Goal: Communication & Community: Answer question/provide support

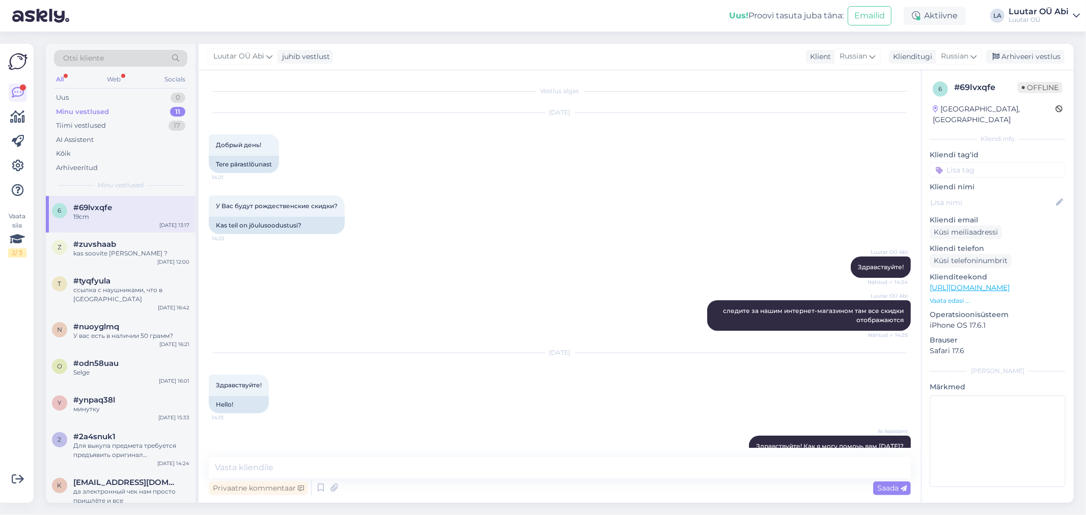
scroll to position [1764, 0]
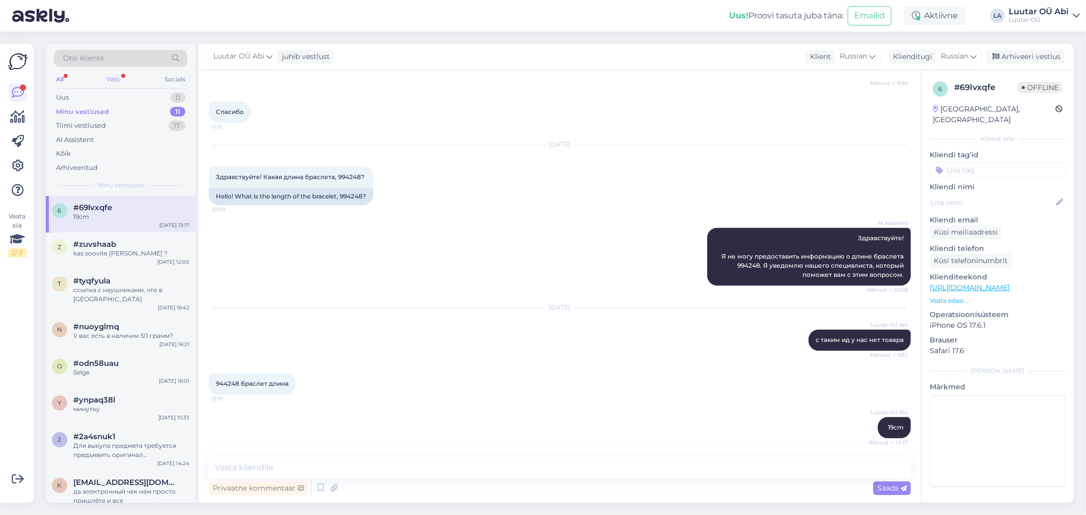
click at [121, 79] on div "Web" at bounding box center [114, 79] width 18 height 13
click at [61, 84] on div "All" at bounding box center [60, 79] width 12 height 13
click at [136, 219] on div "19cm" at bounding box center [131, 216] width 116 height 9
click at [131, 92] on div "Uus 1" at bounding box center [120, 98] width 133 height 14
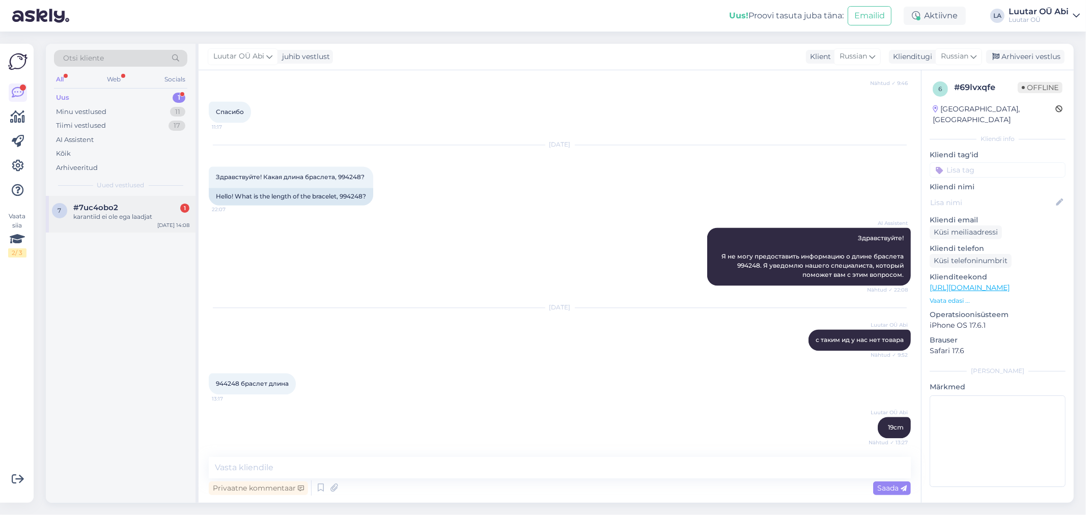
drag, startPoint x: 141, startPoint y: 217, endPoint x: 194, endPoint y: 229, distance: 54.9
click at [141, 217] on div "karantiid ei ole ega laadjat" at bounding box center [131, 216] width 116 height 9
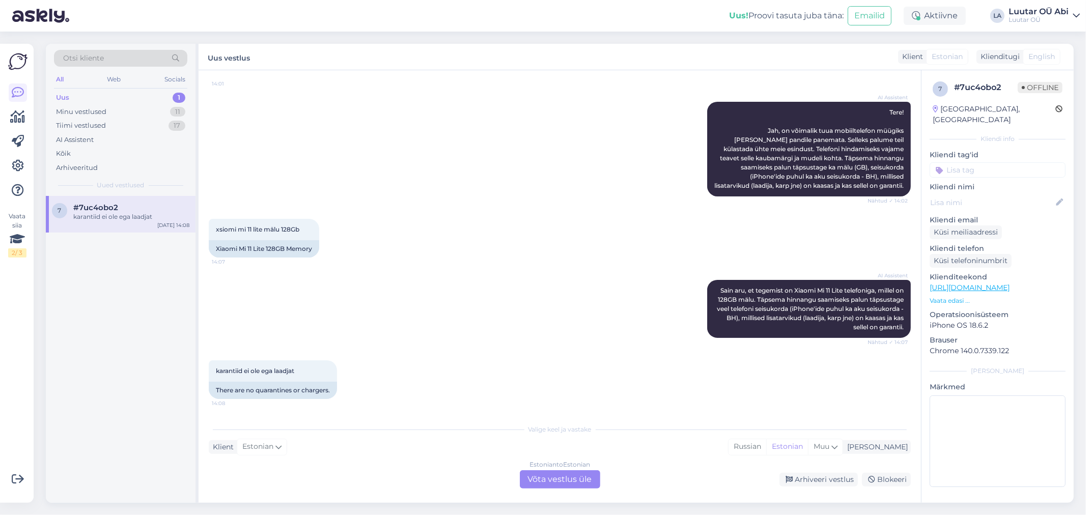
click at [497, 229] on div "xsiomi mi 11 lite mälu 128Gb 14:07 Xiaomi Mi 11 Lite 128GB Memory" at bounding box center [560, 238] width 702 height 61
click at [574, 487] on div "Estonian to Estonian Võta vestlus üle" at bounding box center [560, 480] width 80 height 18
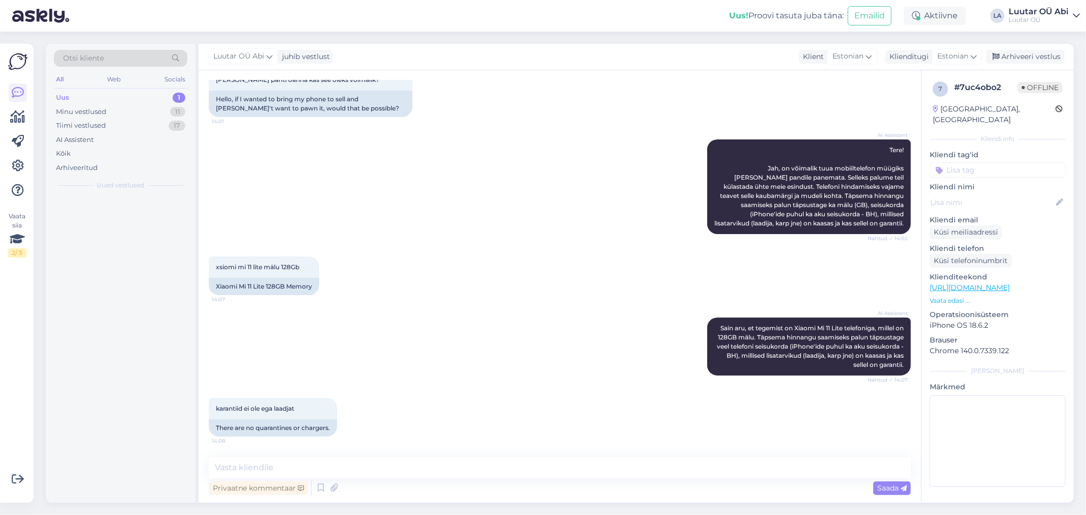
scroll to position [74, 0]
click at [552, 472] on textarea at bounding box center [560, 467] width 702 height 21
type textarea "kohe"
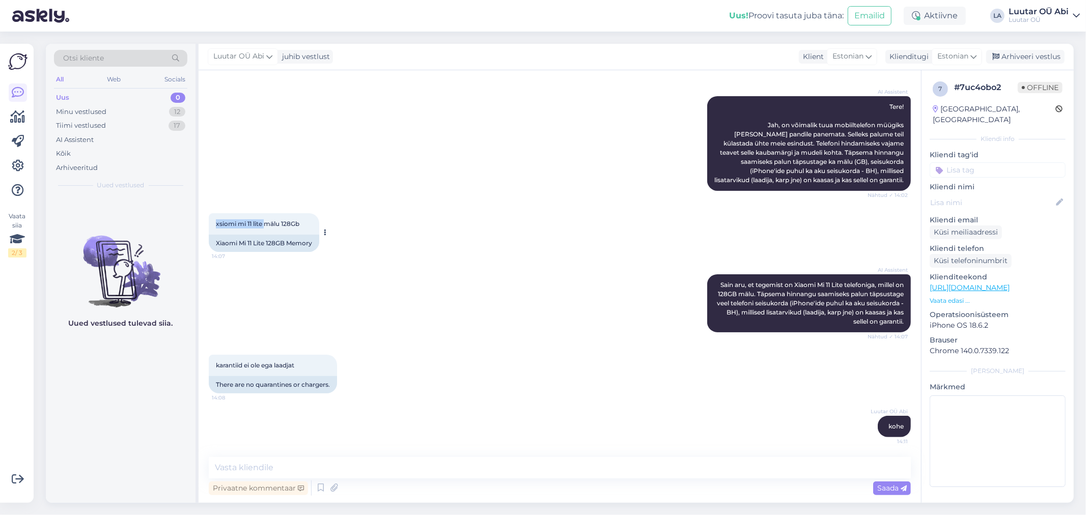
drag, startPoint x: 212, startPoint y: 225, endPoint x: 265, endPoint y: 221, distance: 53.1
click at [265, 221] on div "xsiomi mi 11 lite mälu 128Gb 14:07" at bounding box center [264, 223] width 111 height 21
copy span "xsiomi mi 11 lite"
click at [342, 467] on textarea at bounding box center [560, 467] width 702 height 21
click at [347, 455] on div "Vestlus algas [DATE] Tere, kui ma tahaks tuua tele telefoni müügiks nii et ei […" at bounding box center [560, 286] width 723 height 433
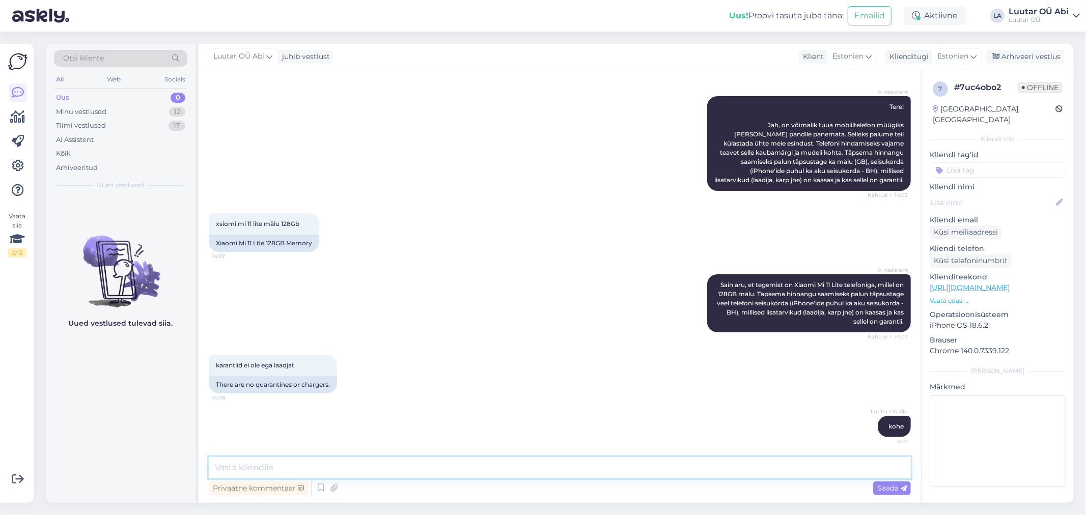
click at [339, 467] on textarea at bounding box center [560, 467] width 702 height 21
type textarea "30-40 saame pakkuda, oleneb seisukorrast"
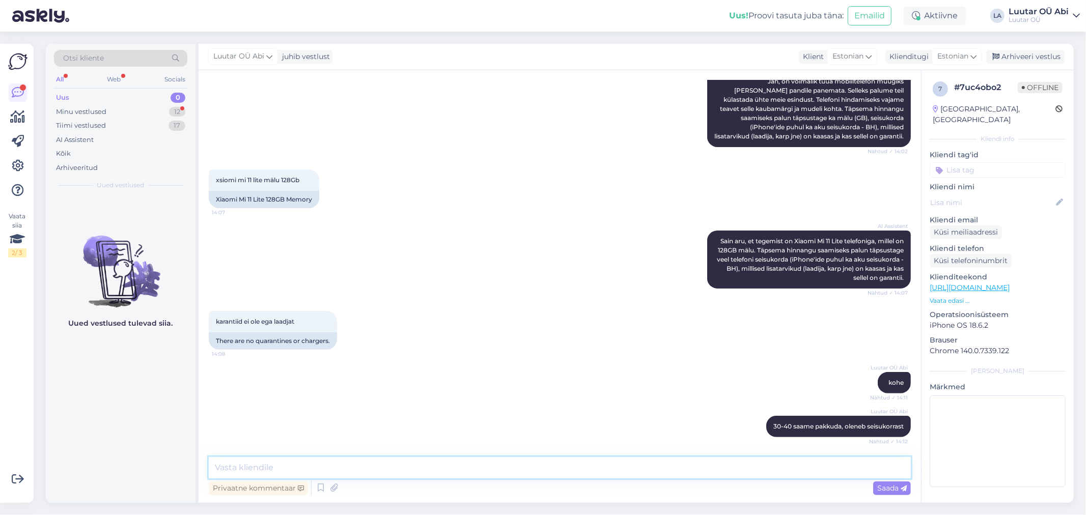
scroll to position [293, 0]
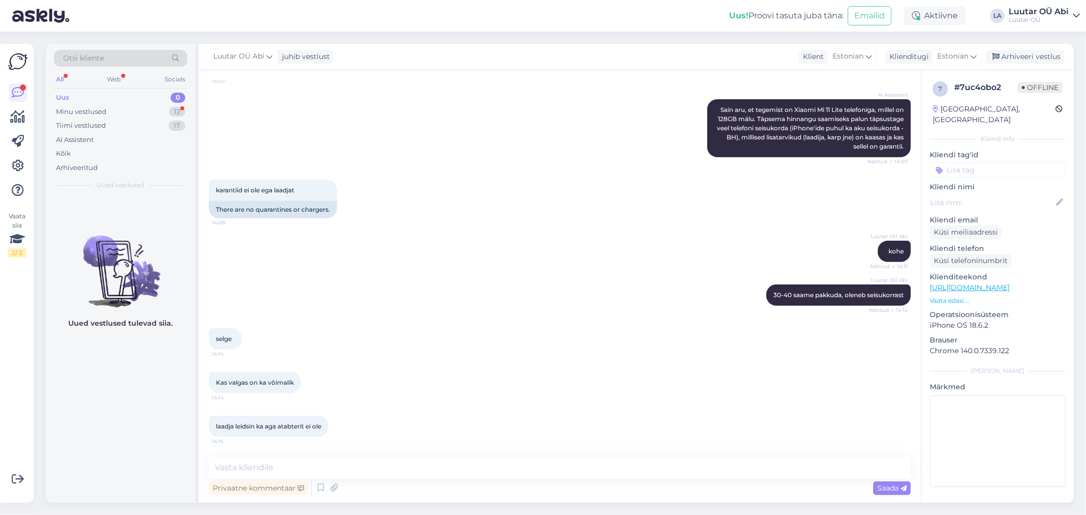
click at [468, 252] on div "Luutar OÜ Abi kohe Nähtud ✓ 14:11" at bounding box center [560, 252] width 702 height 44
click at [501, 455] on div "Vestlus algas [DATE] Tere, kui ma tahaks tuua tele telefoni müügiks nii et ei […" at bounding box center [560, 286] width 723 height 433
click at [164, 108] on div "Minu vestlused 12" at bounding box center [120, 112] width 133 height 14
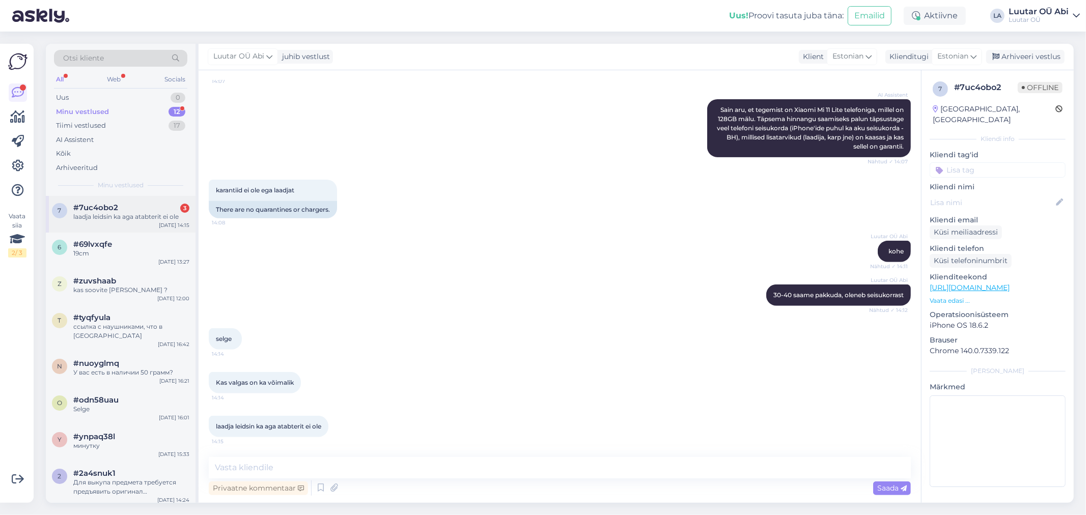
click at [158, 217] on div "laadja leidsin ka aga atabterit ei ole" at bounding box center [131, 216] width 116 height 9
